Goal: Information Seeking & Learning: Learn about a topic

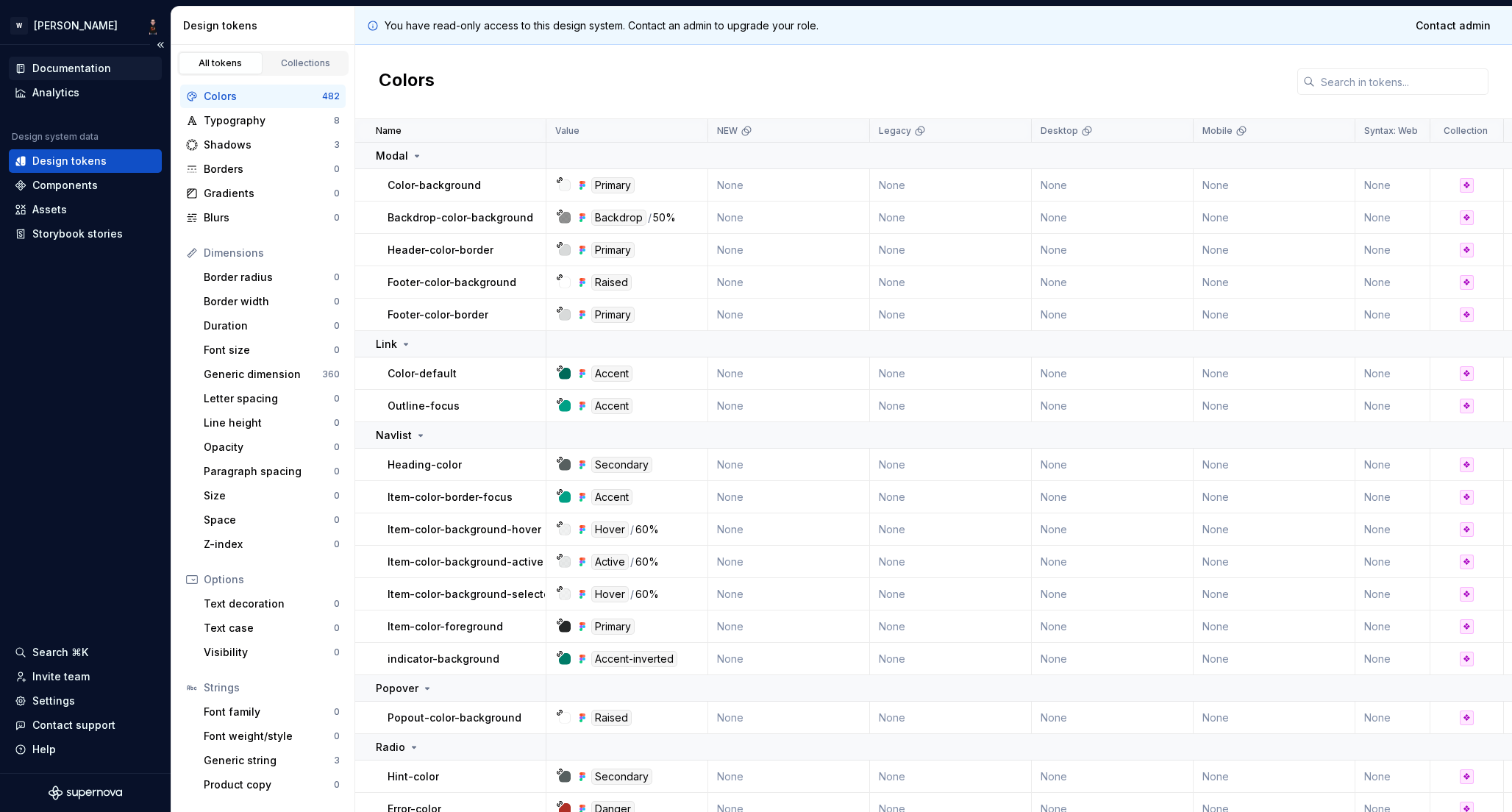
click at [71, 67] on div "Documentation" at bounding box center [72, 69] width 78 height 15
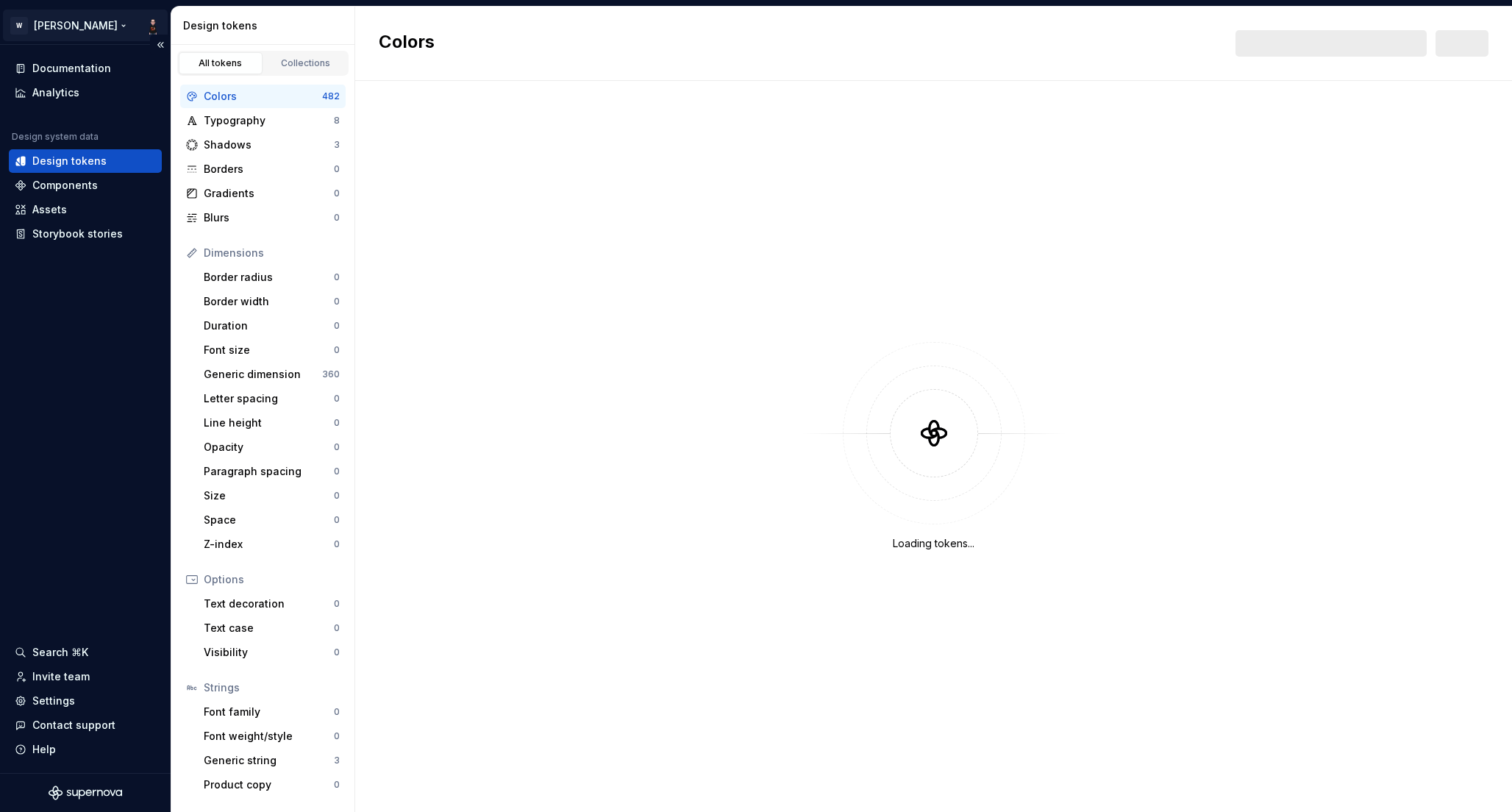
click at [150, 28] on html "W Watson Documentation Analytics Design system data Design tokens Components As…" at bounding box center [756, 406] width 1512 height 812
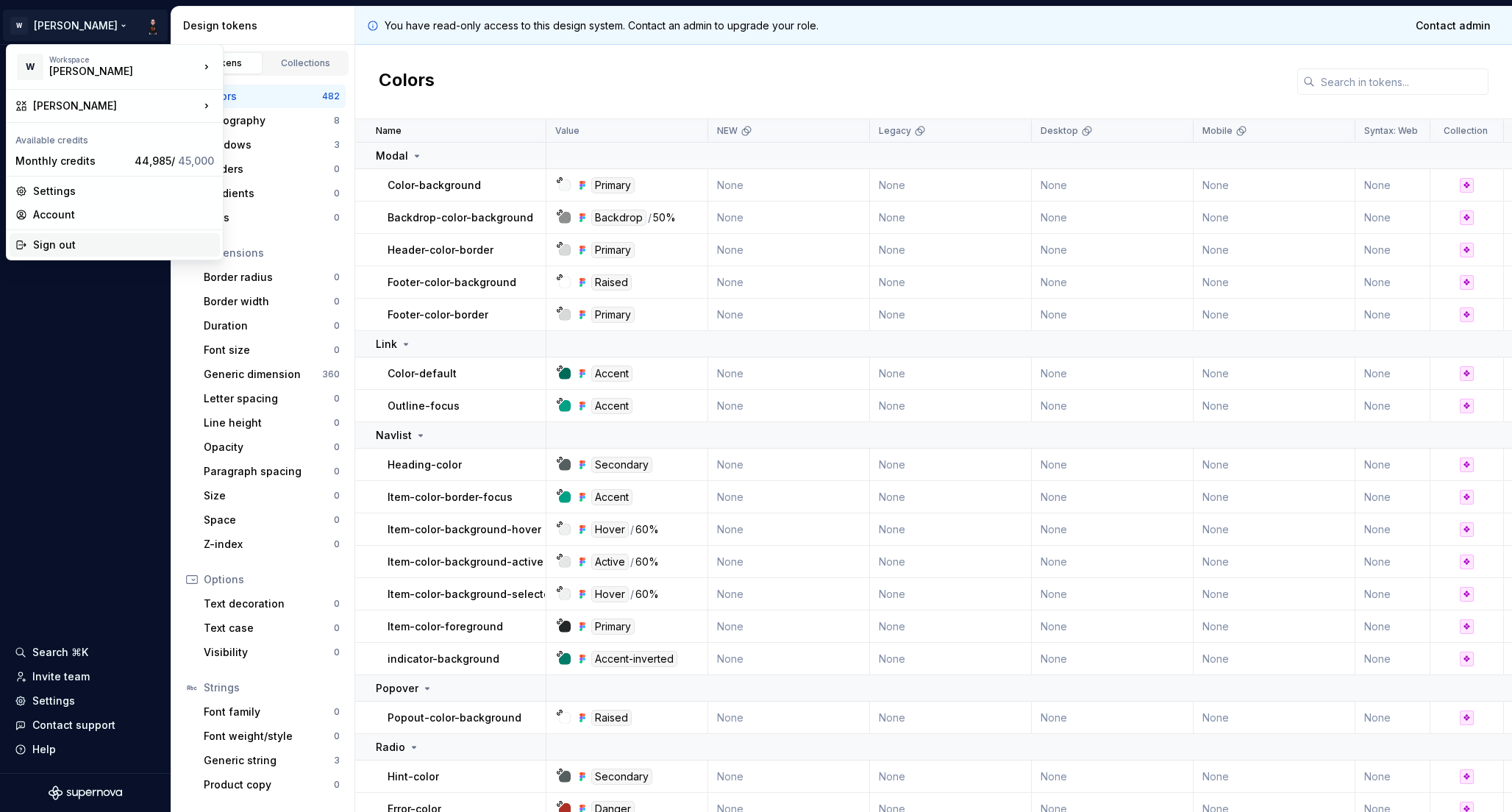
click at [81, 246] on div "Sign out" at bounding box center [123, 245] width 181 height 15
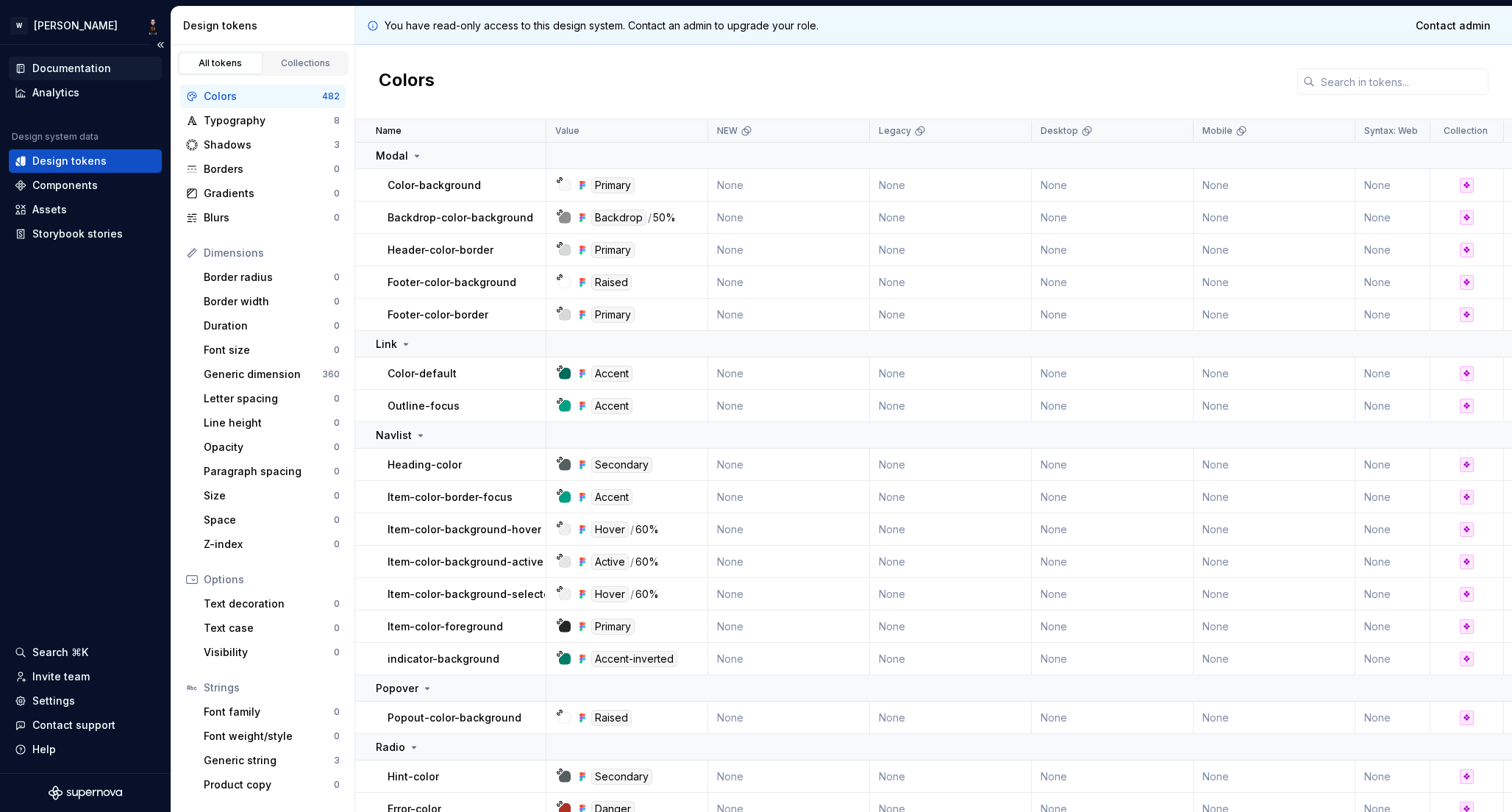
click at [66, 66] on div "Documentation" at bounding box center [72, 69] width 78 height 15
click at [46, 23] on html "W [PERSON_NAME] Documentation Analytics Design system data Design tokens Compon…" at bounding box center [756, 406] width 1512 height 812
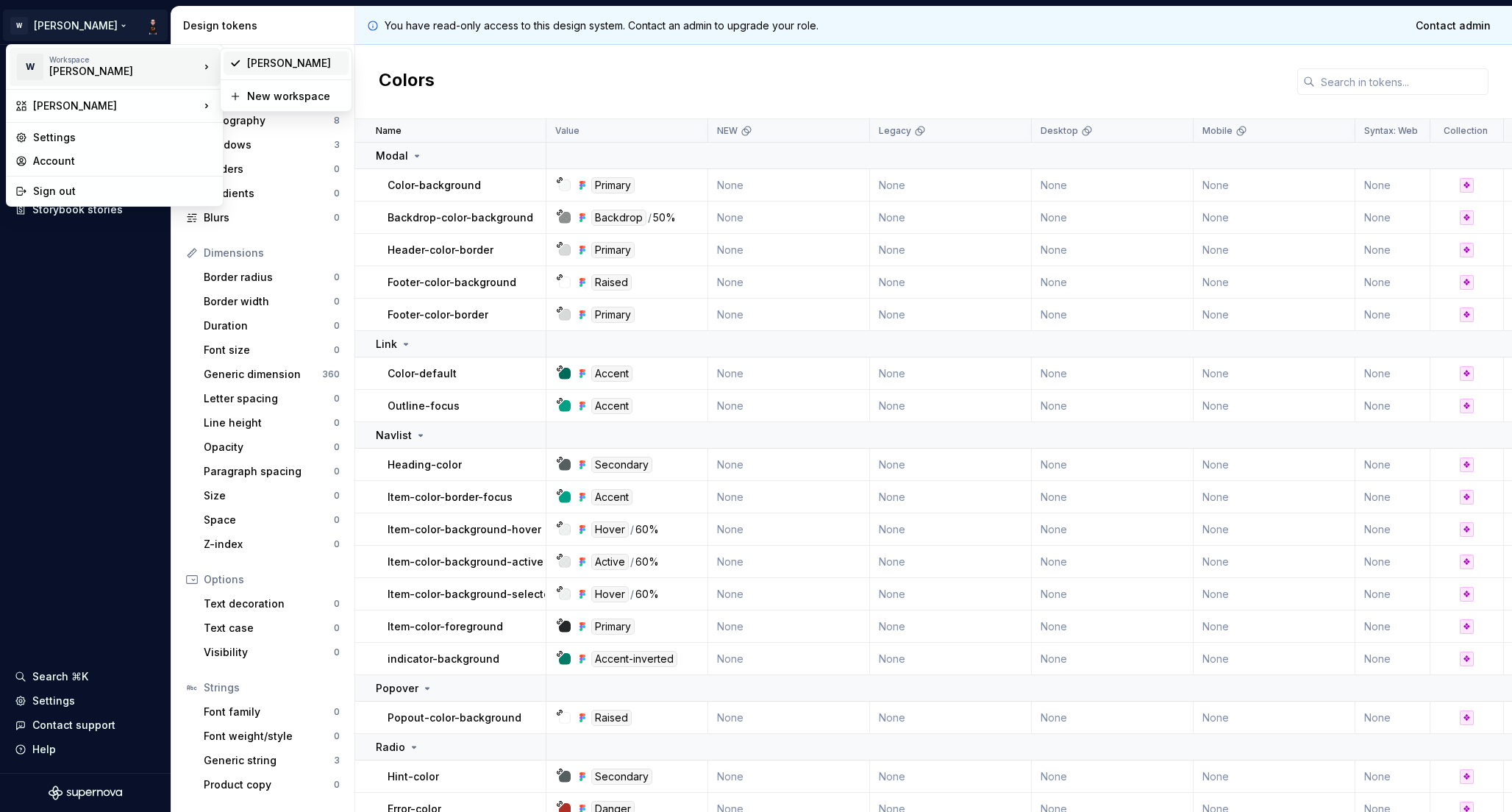
click at [268, 60] on div "[PERSON_NAME]" at bounding box center [294, 64] width 95 height 15
